Goal: Find contact information

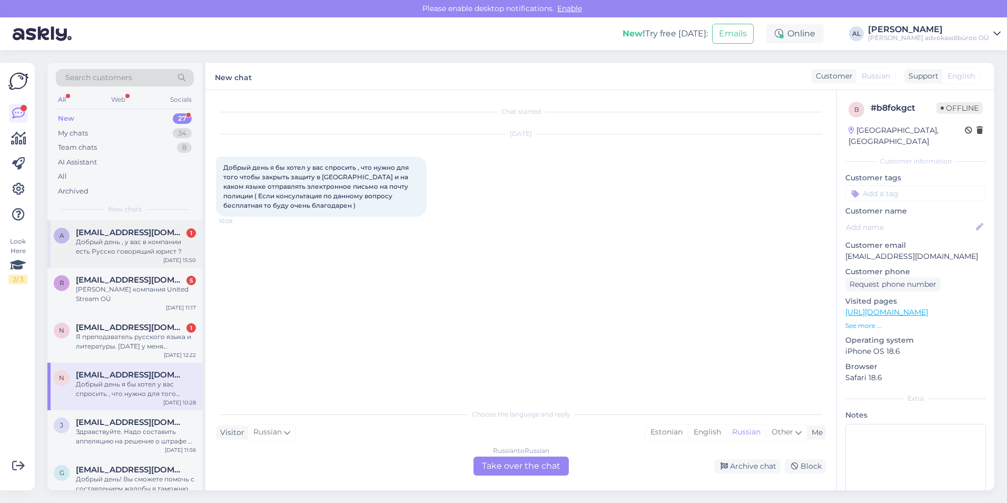
click at [109, 237] on div "Добрый день , у вас в компании есть Русско говорящий юрист ?" at bounding box center [136, 246] width 120 height 19
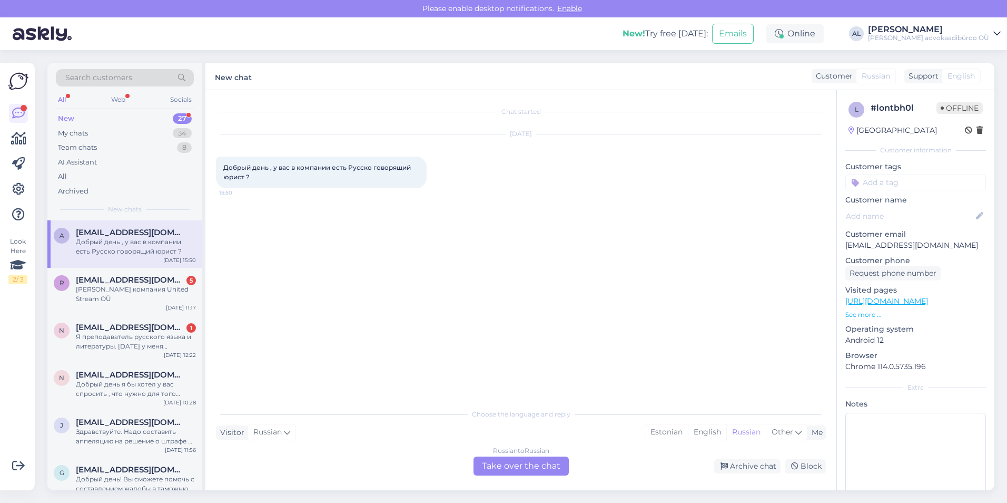
click at [512, 466] on div "Russian to Russian Take over the chat" at bounding box center [521, 465] width 95 height 19
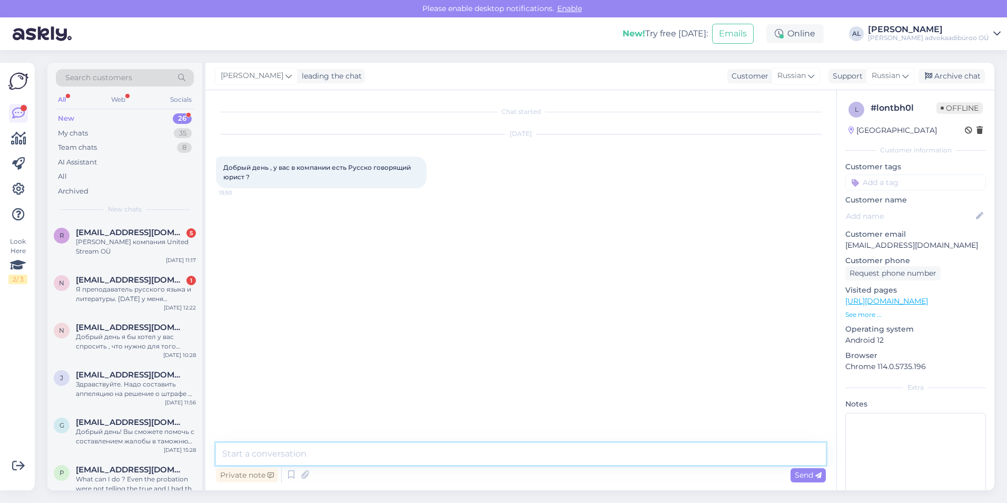
click at [318, 449] on textarea at bounding box center [521, 454] width 610 height 22
drag, startPoint x: 934, startPoint y: 244, endPoint x: 846, endPoint y: 247, distance: 87.5
click at [846, 247] on p "[EMAIL_ADDRESS][DOMAIN_NAME]" at bounding box center [916, 245] width 141 height 11
drag, startPoint x: 846, startPoint y: 247, endPoint x: 850, endPoint y: 242, distance: 6.0
copy p "[EMAIL_ADDRESS][DOMAIN_NAME]"
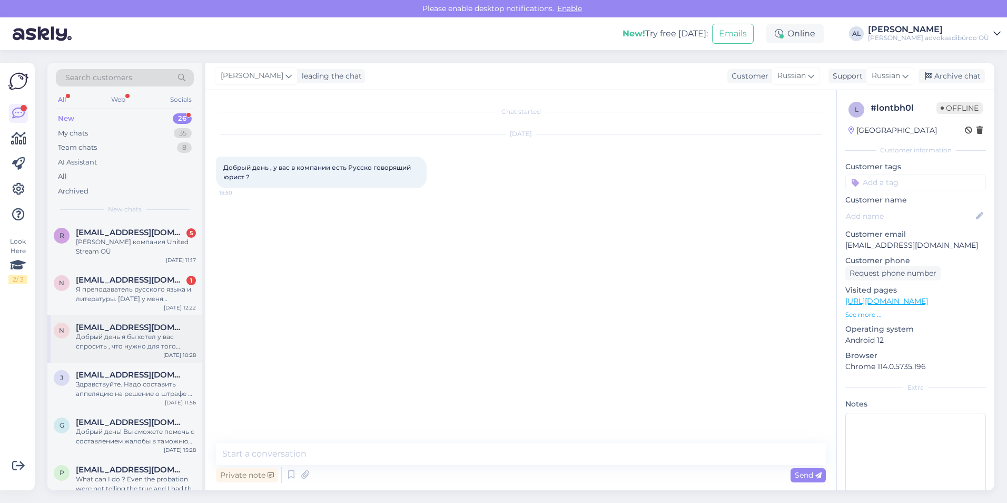
click at [130, 335] on div "Добрый день я бы хотел у вас спросить , что нужно для того чтобы закрыть защиту…" at bounding box center [136, 341] width 120 height 19
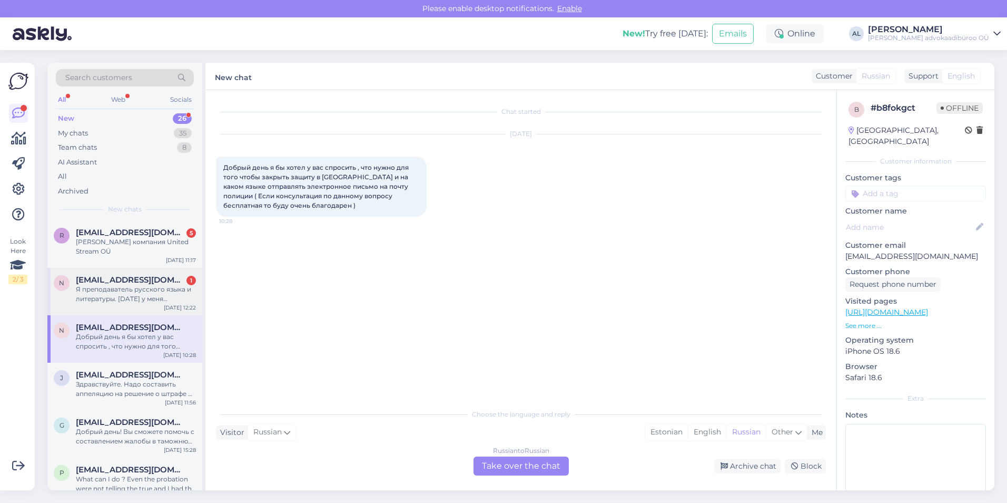
click at [123, 280] on span "[EMAIL_ADDRESS][DOMAIN_NAME]" at bounding box center [131, 279] width 110 height 9
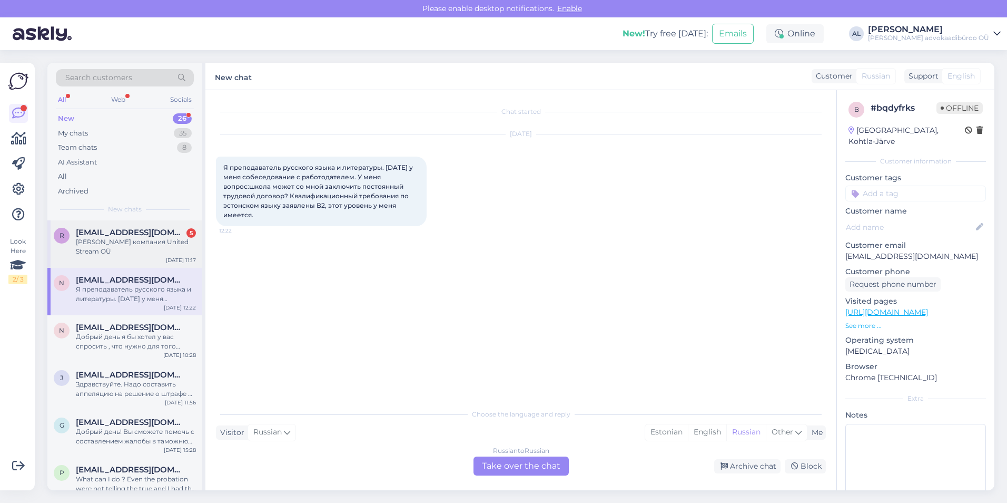
click at [131, 243] on div "[PERSON_NAME] компания United Stream OÜ" at bounding box center [136, 246] width 120 height 19
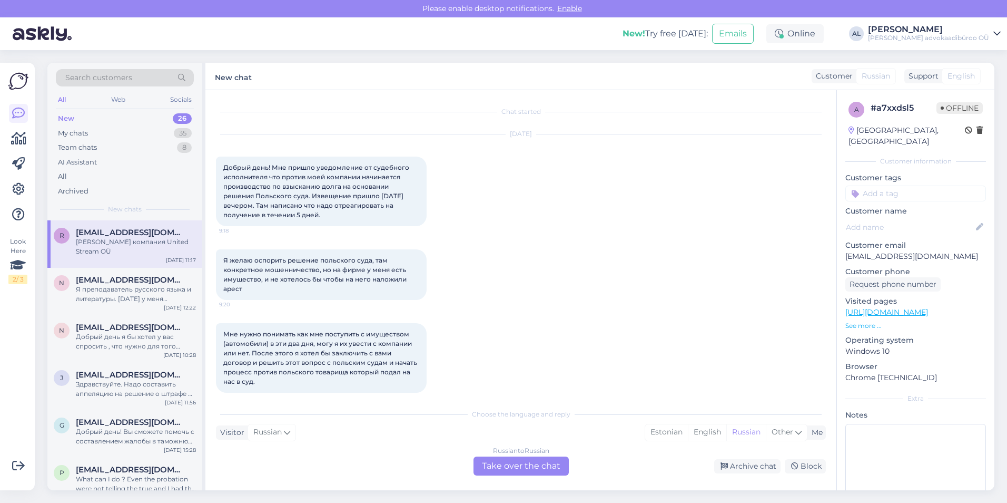
scroll to position [92, 0]
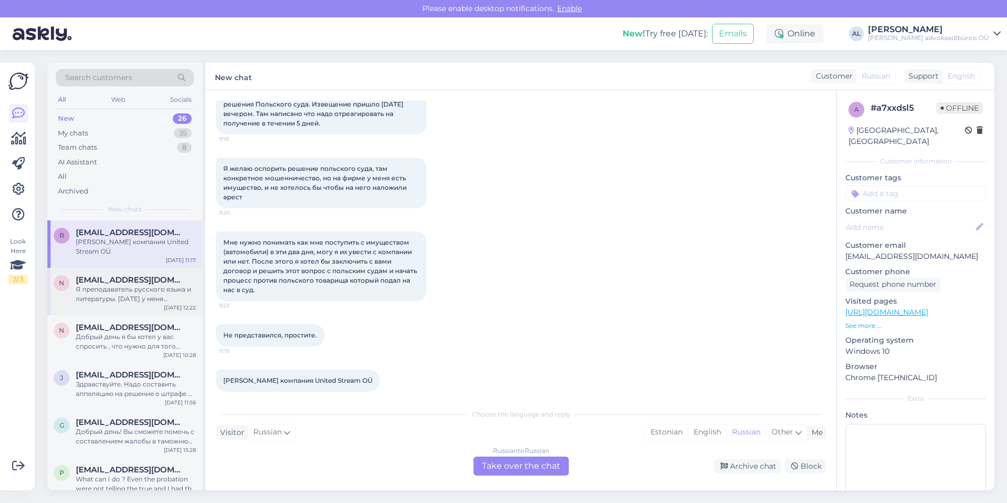
click at [127, 282] on span "[EMAIL_ADDRESS][DOMAIN_NAME]" at bounding box center [131, 279] width 110 height 9
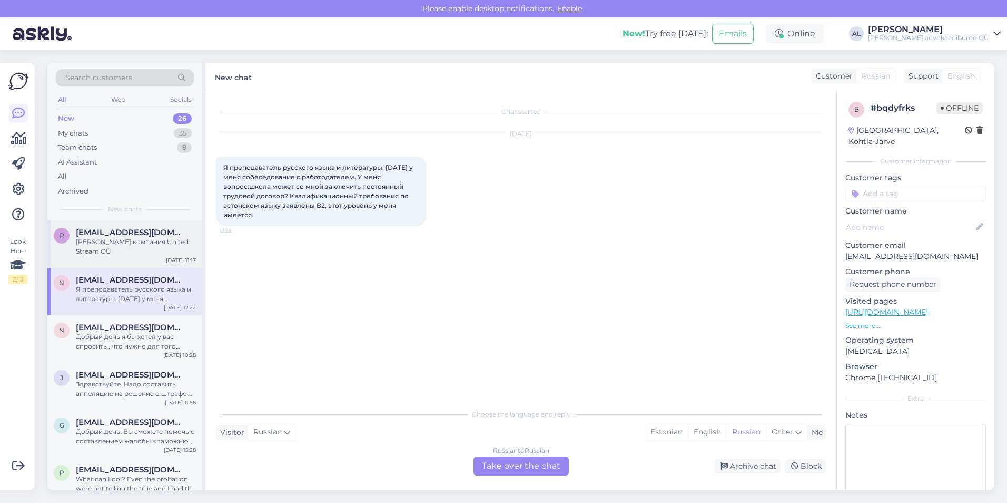
click at [111, 250] on div "[PERSON_NAME] компания United Stream OÜ" at bounding box center [136, 246] width 120 height 19
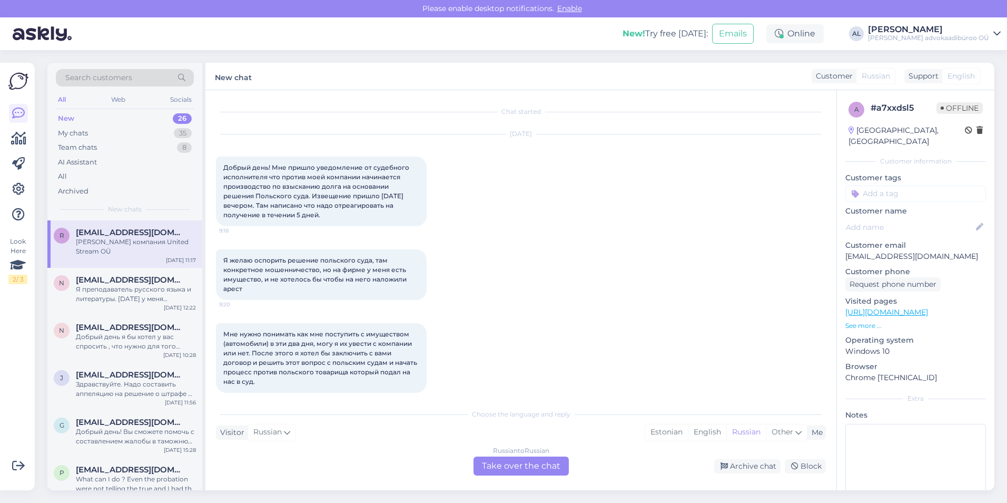
scroll to position [92, 0]
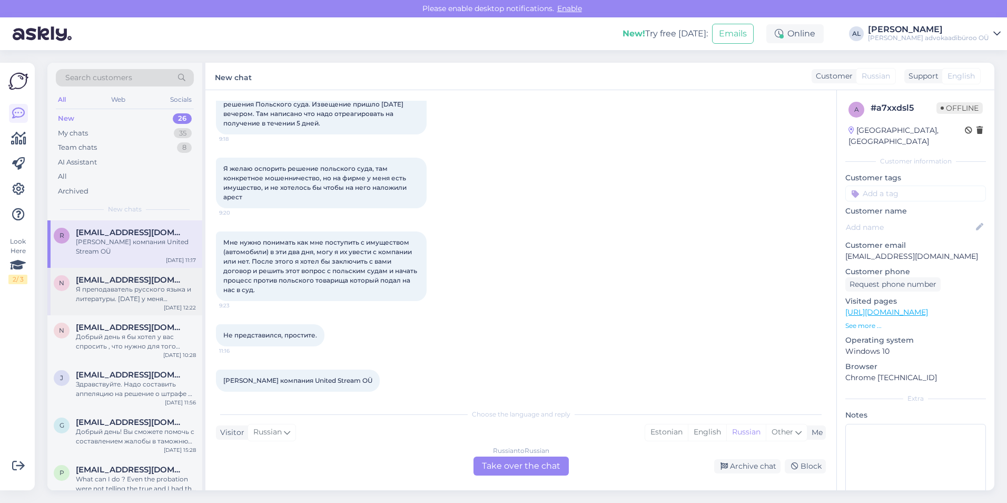
click at [129, 301] on div "Я преподаватель русского языка и литературы. [DATE] у меня собеседование с рабо…" at bounding box center [136, 294] width 120 height 19
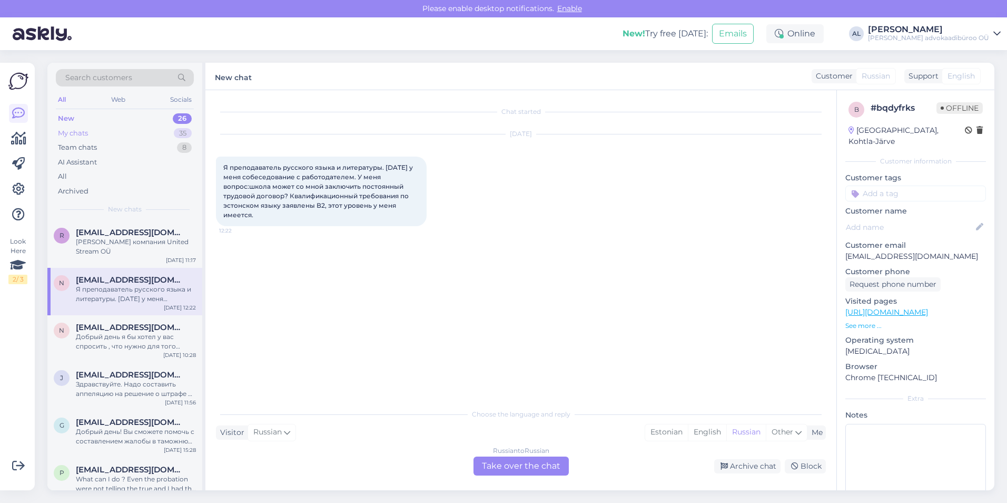
click at [67, 131] on div "My chats" at bounding box center [73, 133] width 30 height 11
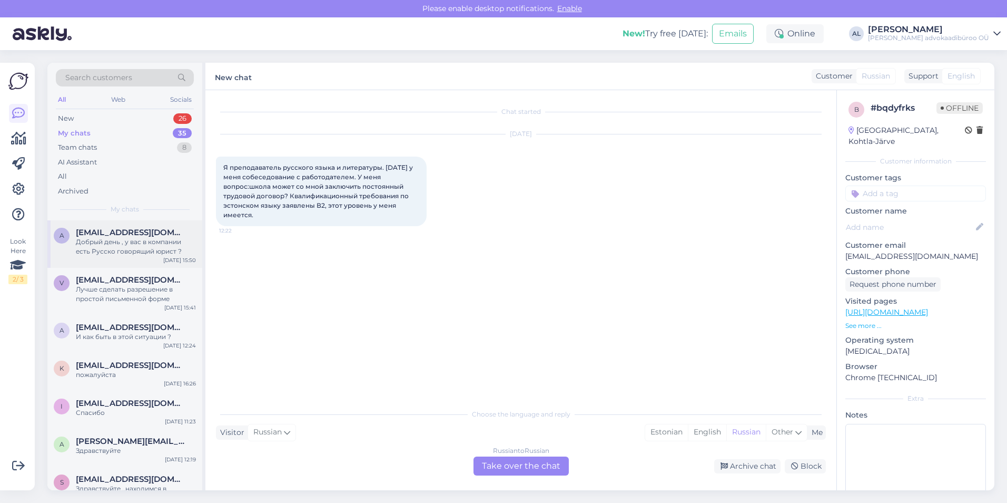
drag, startPoint x: 116, startPoint y: 239, endPoint x: 124, endPoint y: 243, distance: 9.7
click at [118, 240] on div "Добрый день , у вас в компании есть Русско говорящий юрист ?" at bounding box center [136, 246] width 120 height 19
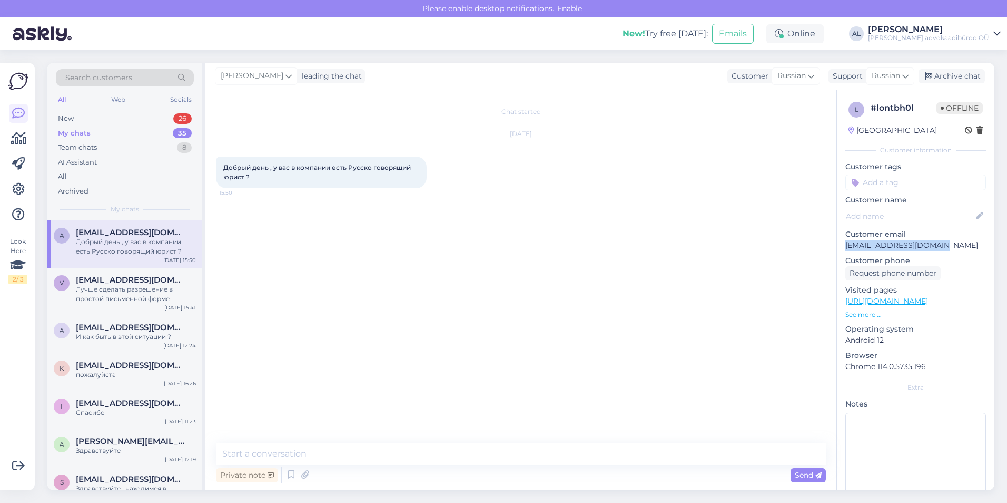
drag, startPoint x: 933, startPoint y: 247, endPoint x: 845, endPoint y: 247, distance: 87.5
click at [845, 247] on div "l # lontbh0l Offline Russia Customer information Customer tags Customer name Cu…" at bounding box center [916, 306] width 158 height 433
drag, startPoint x: 845, startPoint y: 247, endPoint x: 918, endPoint y: 242, distance: 73.4
copy p "[EMAIL_ADDRESS][DOMAIN_NAME]"
